Goal: Find specific page/section: Find specific page/section

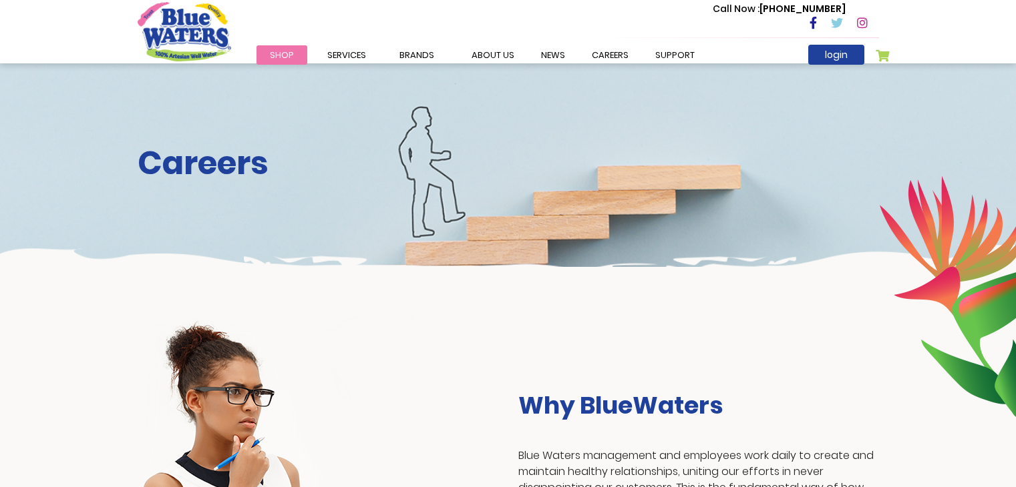
scroll to position [775, 0]
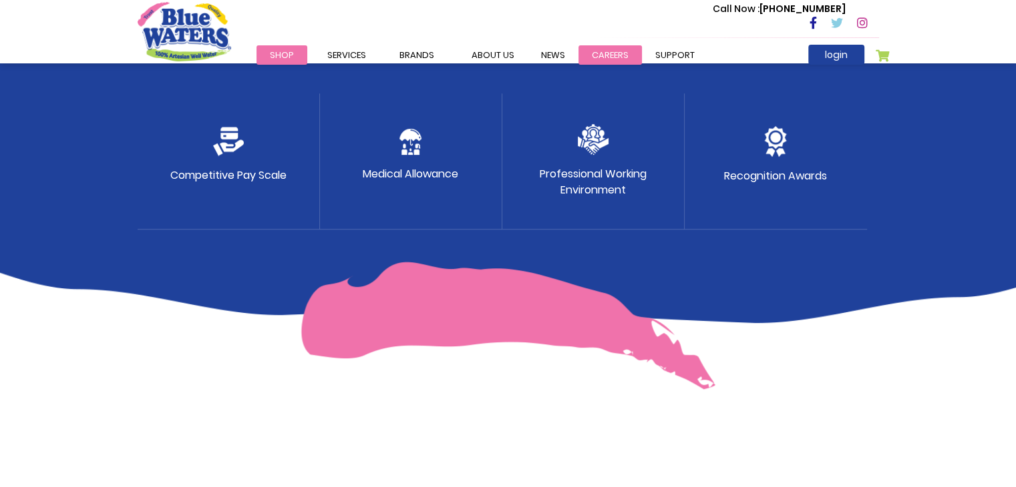
click at [593, 58] on link "careers" at bounding box center [609, 54] width 63 height 19
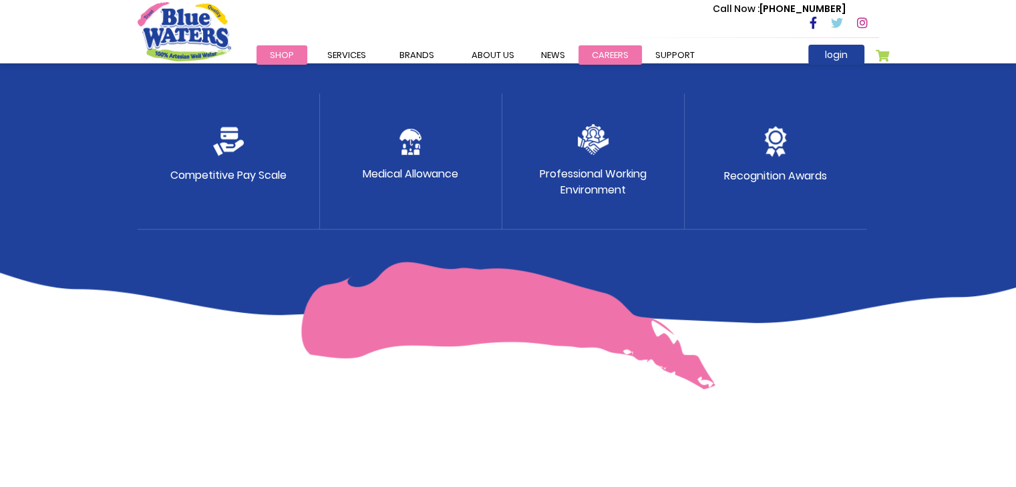
click at [593, 58] on link "careers" at bounding box center [609, 54] width 63 height 19
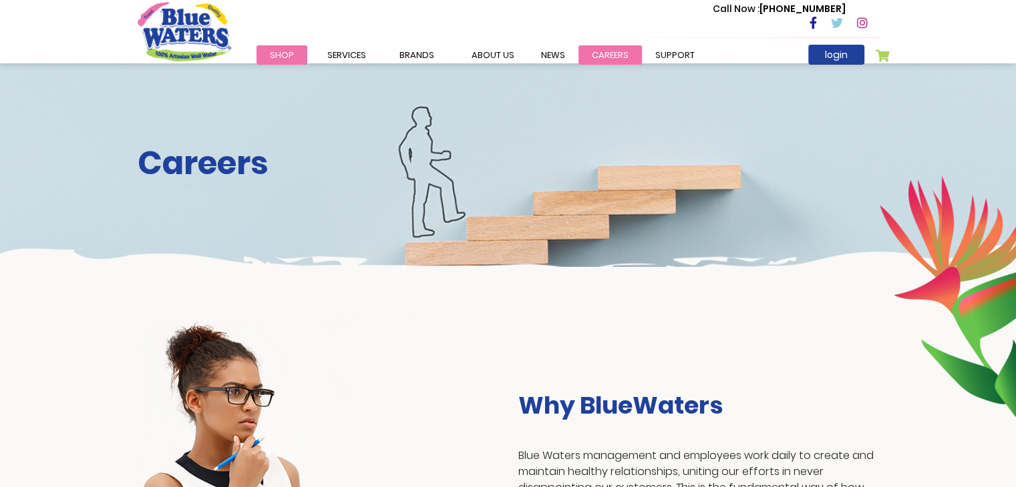
click at [597, 46] on link "careers" at bounding box center [609, 54] width 63 height 19
